Goal: Transaction & Acquisition: Obtain resource

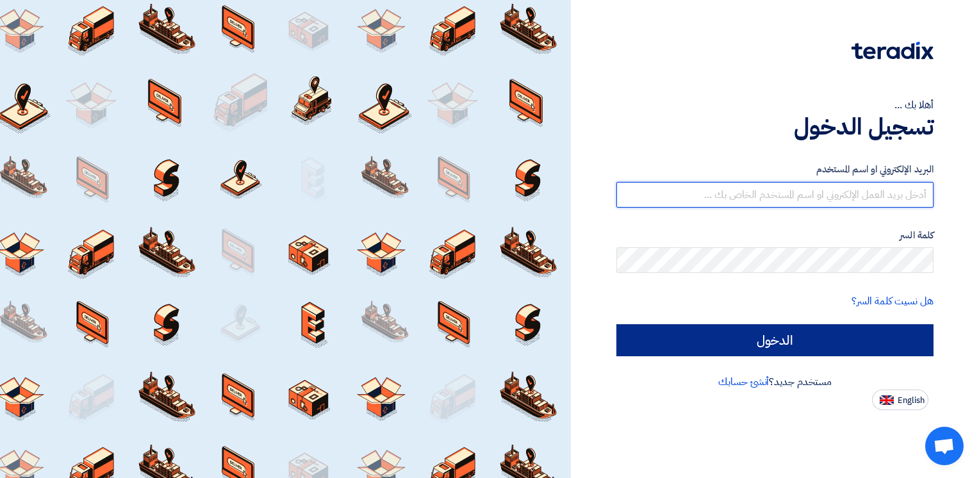
type input "[PERSON_NAME][EMAIL_ADDRESS][PERSON_NAME][DOMAIN_NAME]"
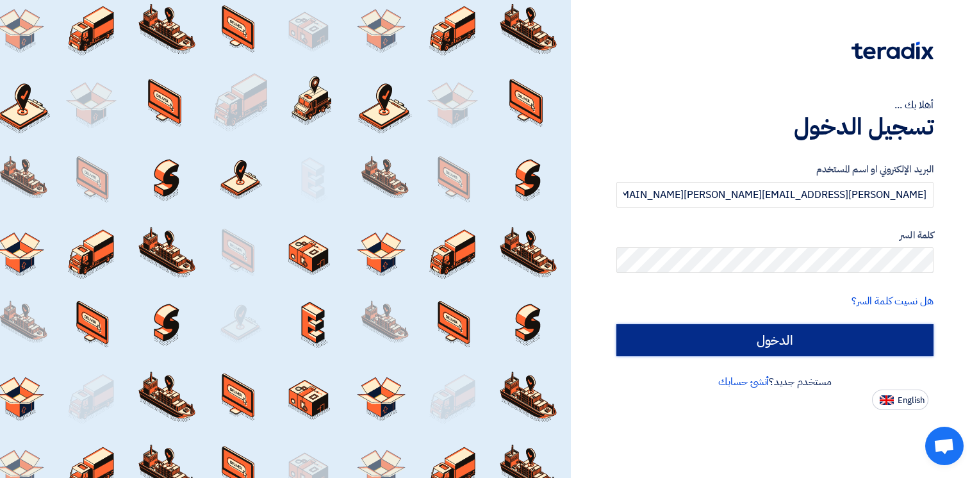
click at [813, 332] on input "الدخول" at bounding box center [774, 340] width 317 height 32
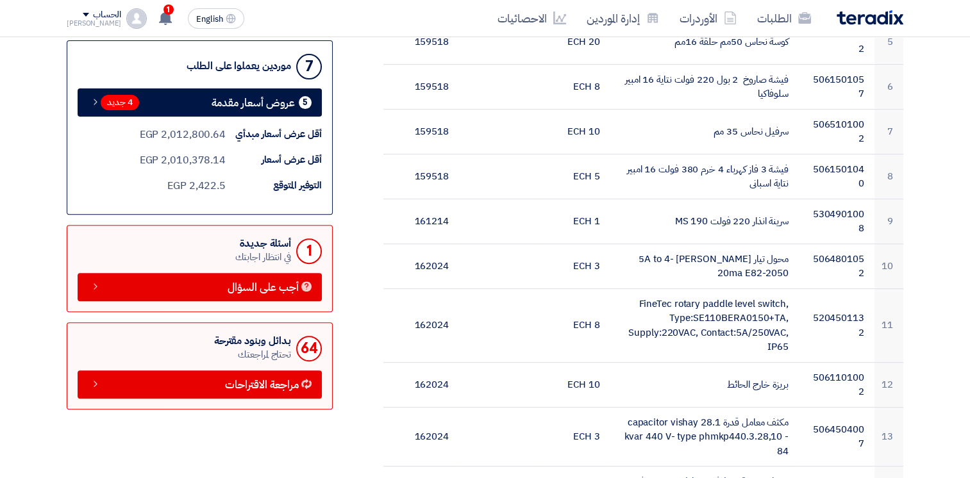
scroll to position [452, 0]
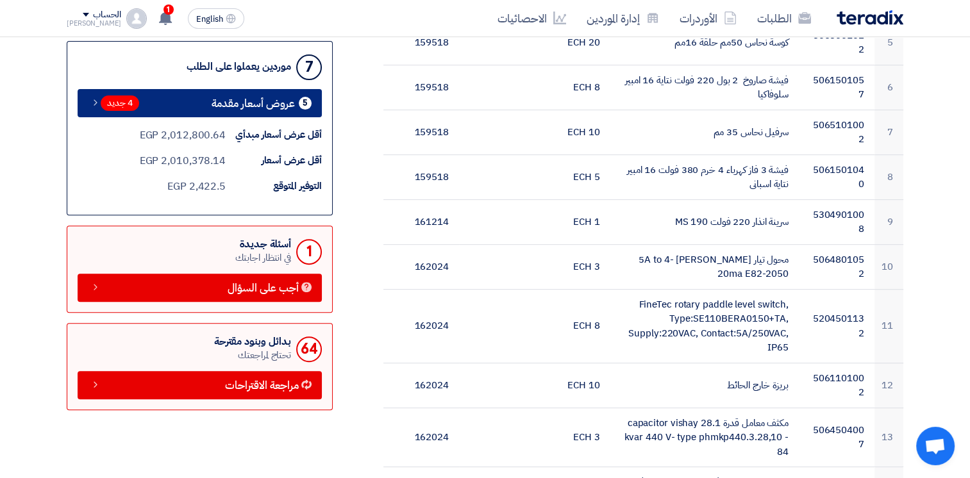
click at [285, 99] on span "عروض أسعار مقدمة" at bounding box center [252, 104] width 83 height 10
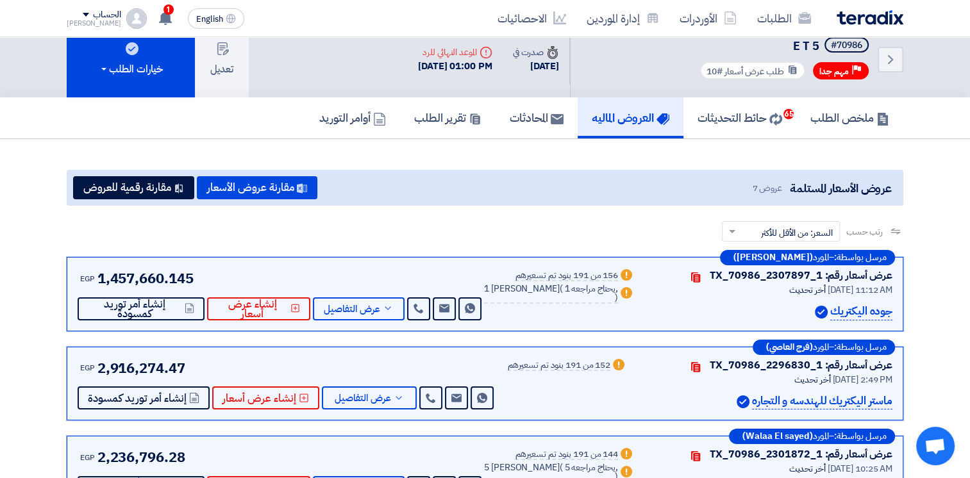
scroll to position [15, 0]
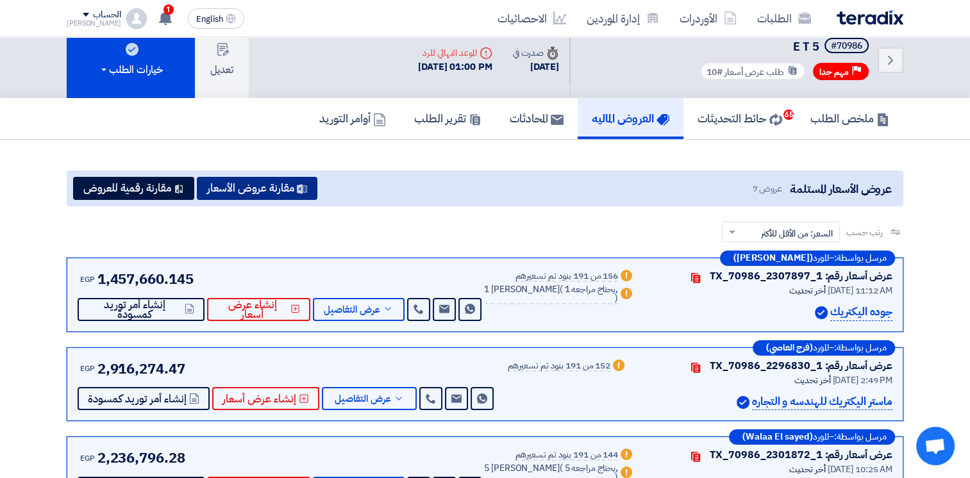
click at [279, 182] on button "مقارنة عروض الأسعار" at bounding box center [257, 188] width 120 height 23
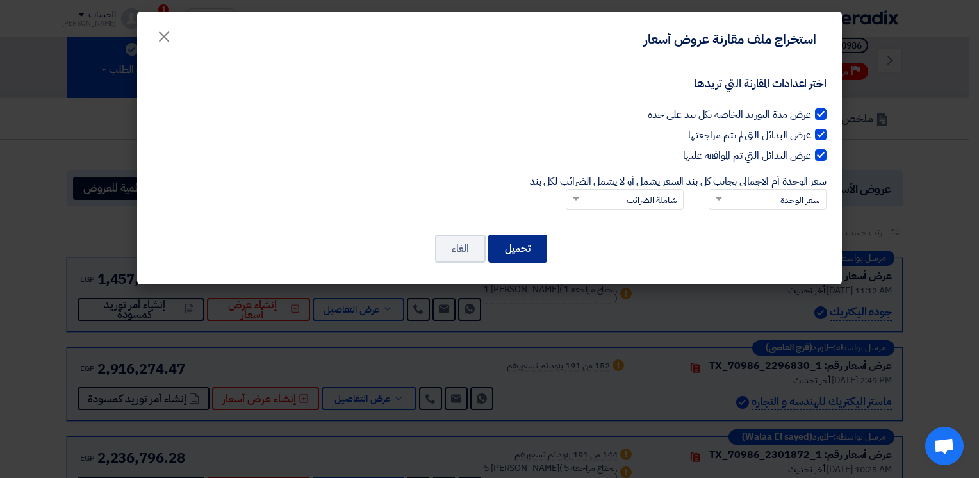
click at [528, 245] on button "تحميل" at bounding box center [517, 249] width 59 height 28
